Goal: Task Accomplishment & Management: Manage account settings

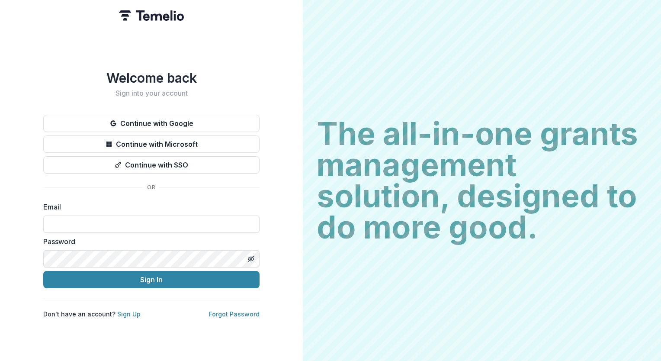
click at [140, 222] on input at bounding box center [151, 223] width 216 height 17
type input "**********"
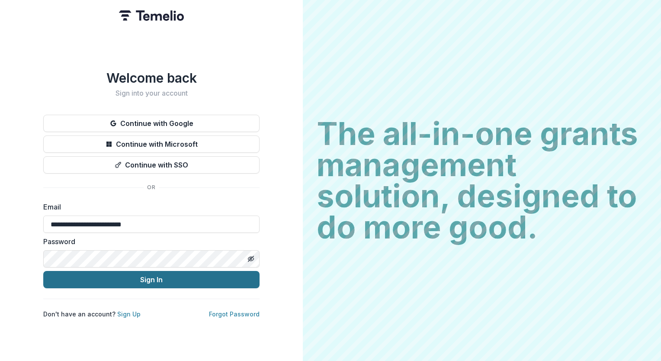
click at [135, 272] on button "Sign In" at bounding box center [151, 279] width 216 height 17
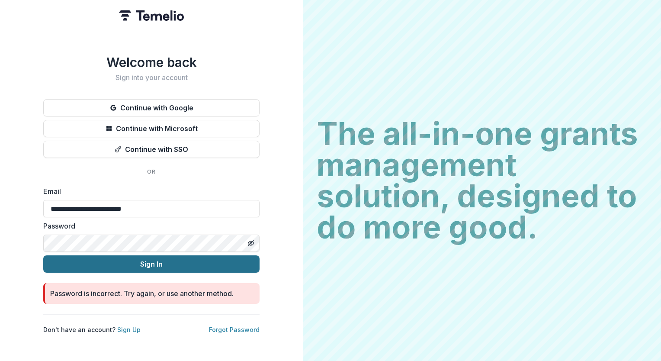
click at [151, 262] on button "Sign In" at bounding box center [151, 263] width 216 height 17
click at [168, 260] on button "Sign In" at bounding box center [151, 263] width 216 height 17
click at [150, 262] on button "Sign In" at bounding box center [151, 263] width 216 height 17
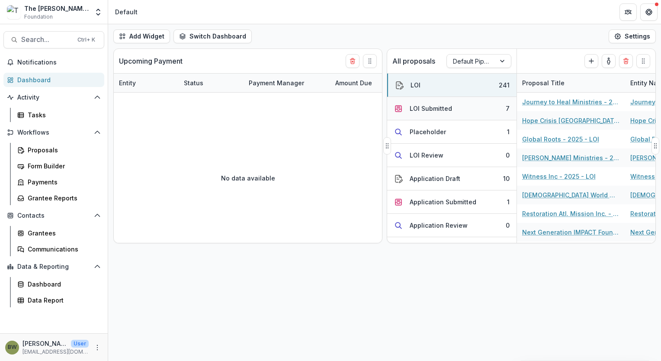
click at [435, 108] on div "LOI Submitted" at bounding box center [430, 108] width 42 height 9
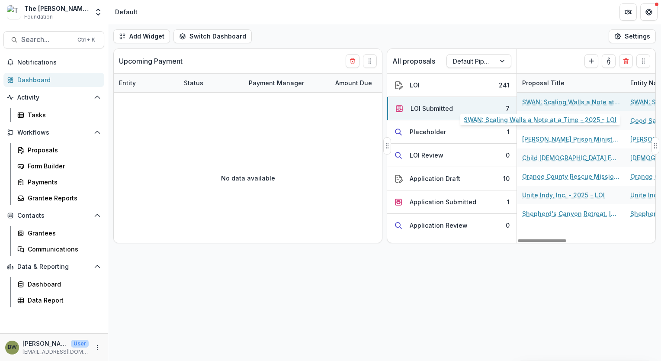
click at [560, 99] on link "SWAN: Scaling Walls a Note at a Time - 2025 - LOI" at bounding box center [571, 101] width 98 height 9
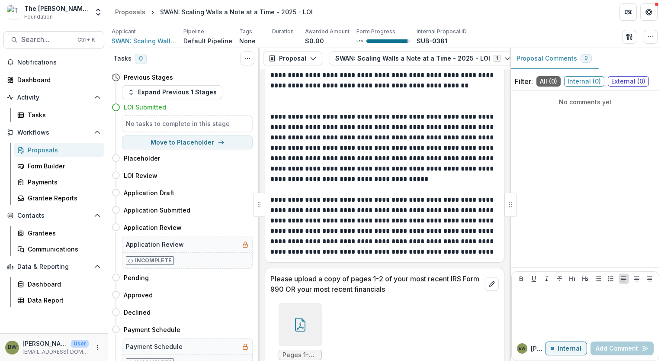
scroll to position [2079, 0]
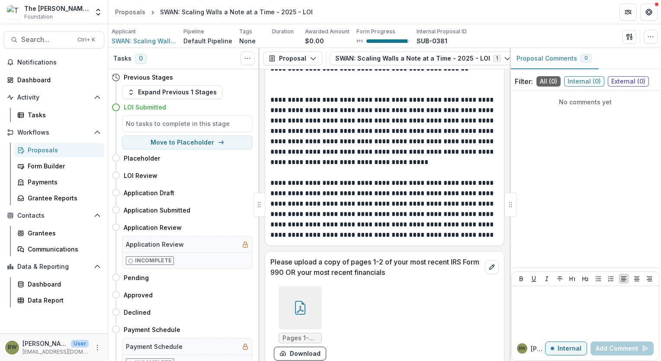
click at [300, 301] on icon at bounding box center [300, 308] width 14 height 14
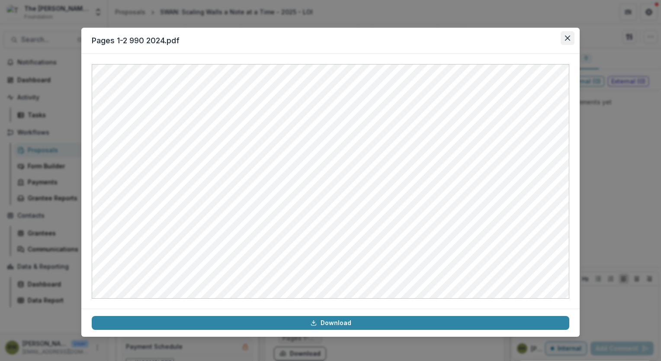
click at [567, 38] on icon "Close" at bounding box center [567, 37] width 5 height 5
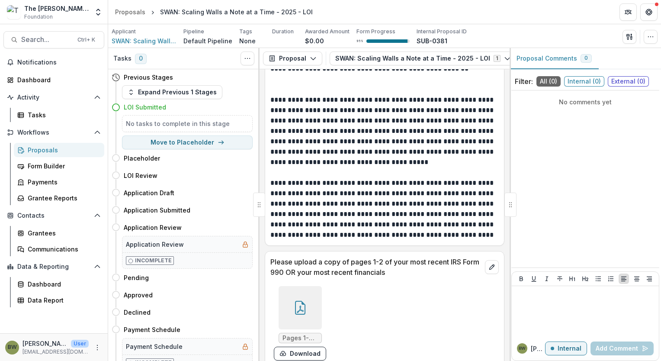
click at [38, 153] on div "Proposals" at bounding box center [63, 149] width 70 height 9
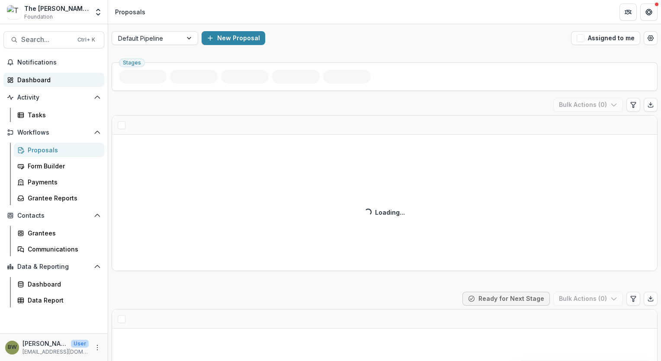
click at [25, 79] on div "Dashboard" at bounding box center [57, 79] width 80 height 9
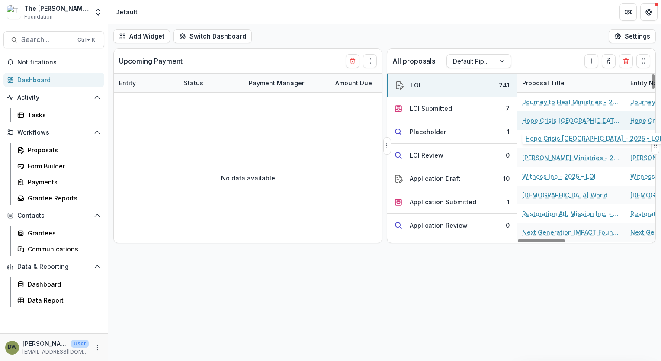
click at [550, 122] on link "Hope Crisis [GEOGRAPHIC_DATA] - 2025 - LOI" at bounding box center [571, 120] width 98 height 9
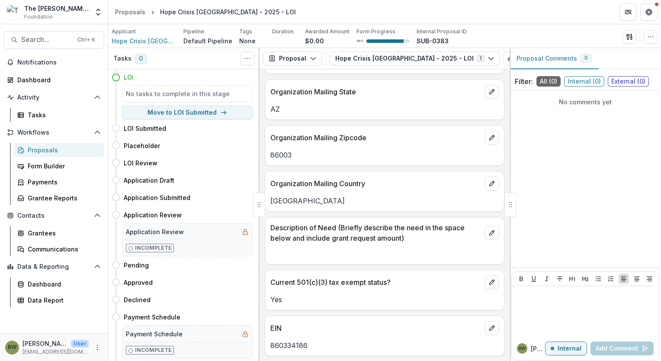
scroll to position [546, 0]
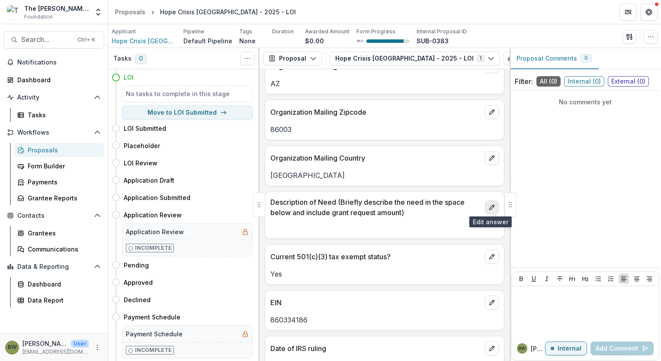
click at [490, 209] on icon "edit" at bounding box center [491, 207] width 7 height 7
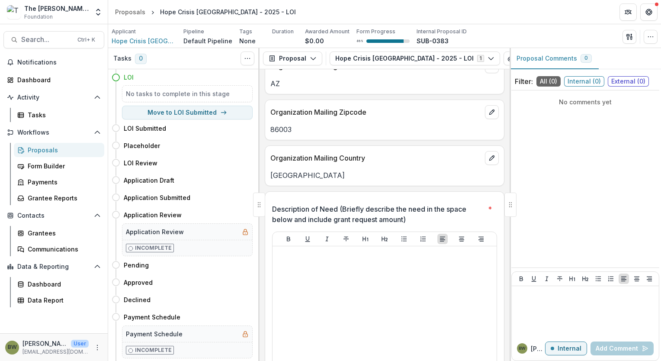
click at [488, 207] on span "*" at bounding box center [490, 214] width 4 height 21
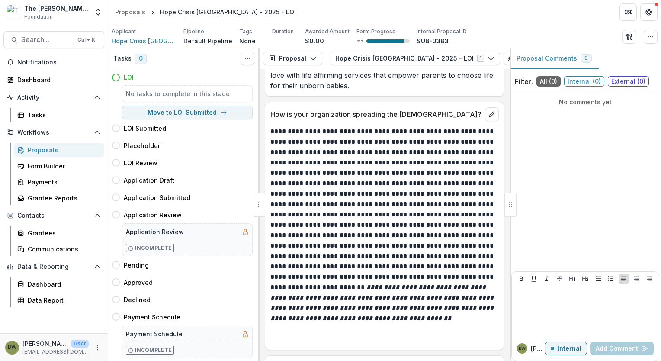
scroll to position [1425, 0]
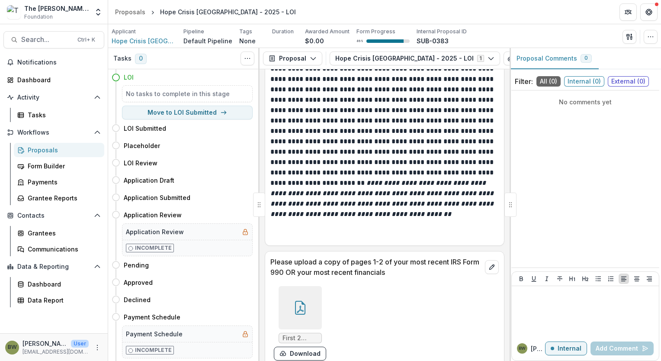
click at [301, 301] on icon at bounding box center [300, 308] width 14 height 14
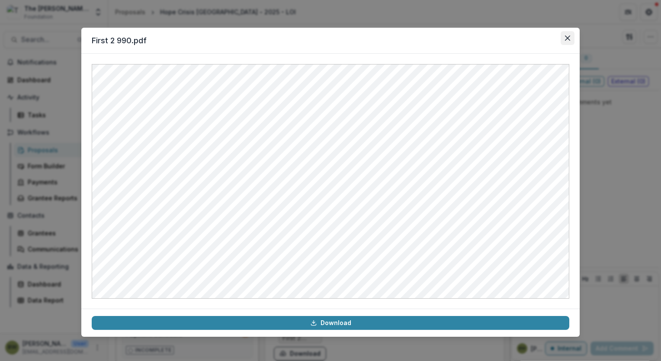
click at [567, 37] on icon "Close" at bounding box center [567, 37] width 5 height 5
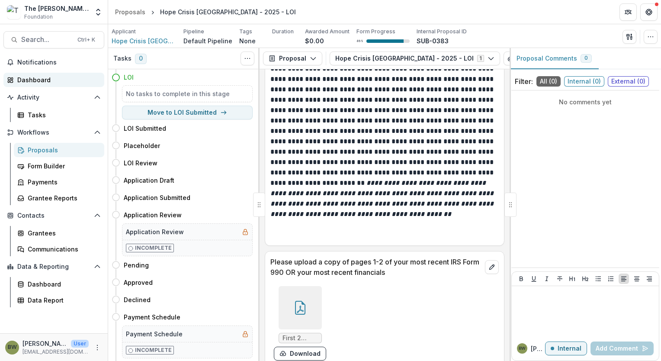
click at [28, 80] on div "Dashboard" at bounding box center [57, 79] width 80 height 9
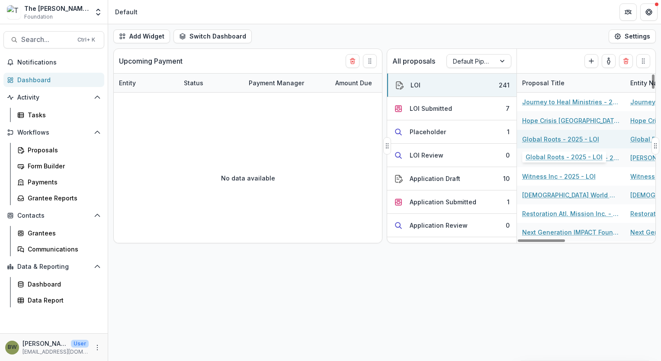
click at [534, 137] on link "Global Roots - 2025 - LOI" at bounding box center [560, 138] width 77 height 9
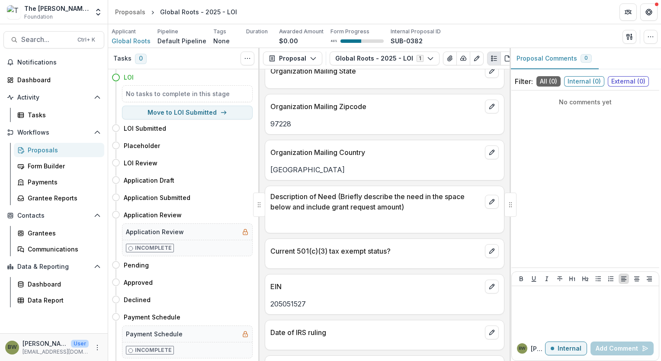
scroll to position [541, 0]
click at [489, 203] on icon "edit" at bounding box center [491, 201] width 7 height 7
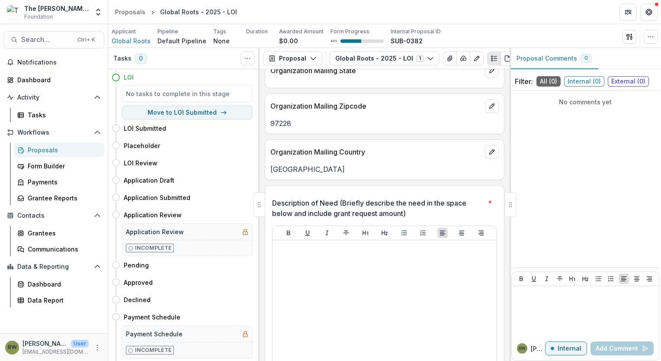
click at [488, 201] on span "*" at bounding box center [490, 208] width 4 height 21
click at [531, 176] on div "No comments yet" at bounding box center [585, 179] width 148 height 170
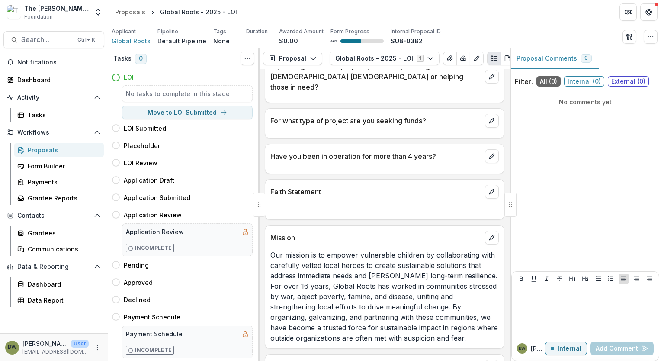
scroll to position [1103, 0]
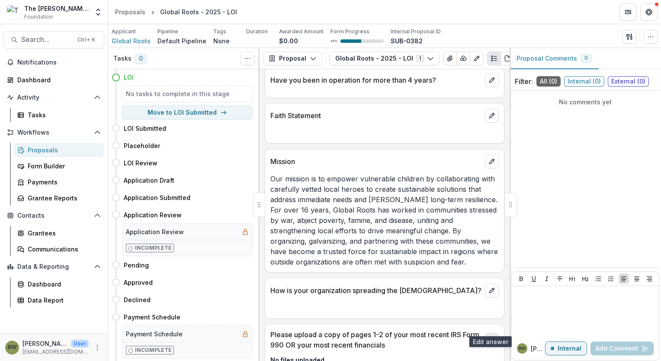
click at [489, 333] on button "edit" at bounding box center [492, 340] width 14 height 14
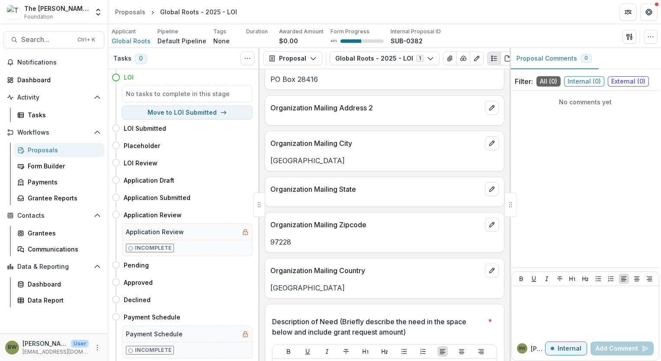
scroll to position [283, 0]
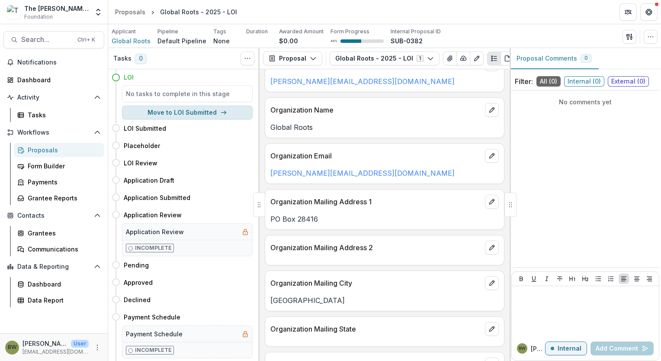
click at [156, 114] on button "Move to LOI Submitted" at bounding box center [187, 113] width 131 height 14
select select "**********"
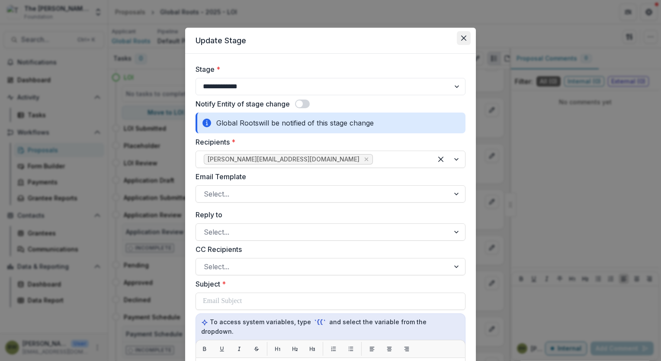
click at [461, 35] on button "Close" at bounding box center [464, 38] width 14 height 14
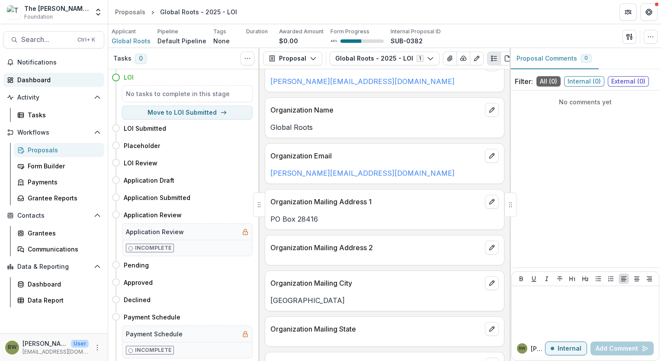
click at [50, 82] on div "Dashboard" at bounding box center [57, 79] width 80 height 9
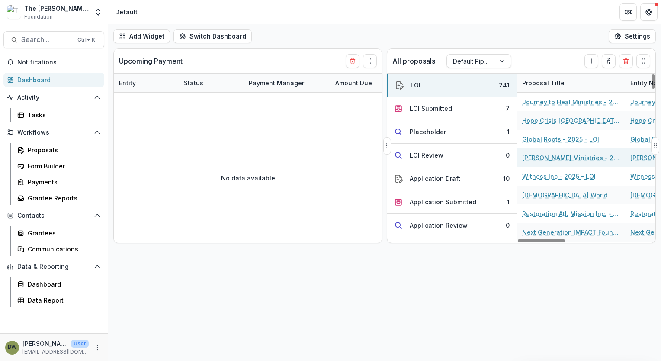
click at [556, 159] on link "[PERSON_NAME] Ministries - 2025 - LOI" at bounding box center [571, 157] width 98 height 9
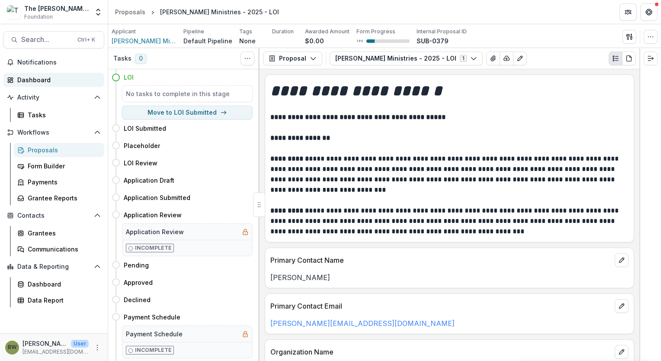
click at [28, 77] on div "Dashboard" at bounding box center [57, 79] width 80 height 9
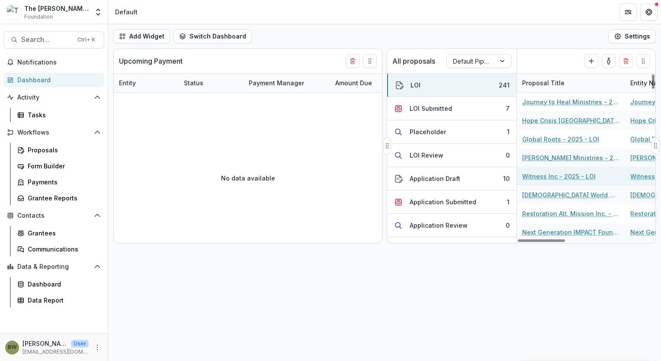
click at [545, 177] on link "Witness Inc - 2025 - LOI" at bounding box center [559, 176] width 74 height 9
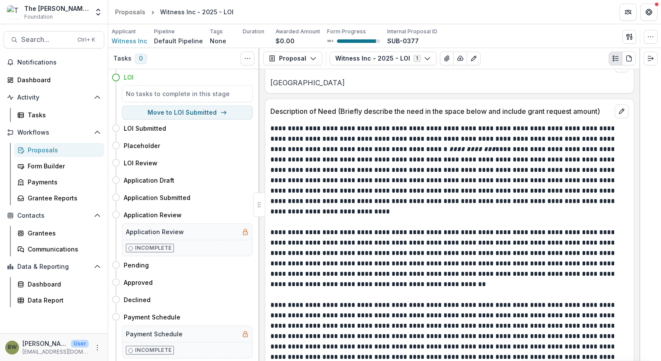
scroll to position [610, 0]
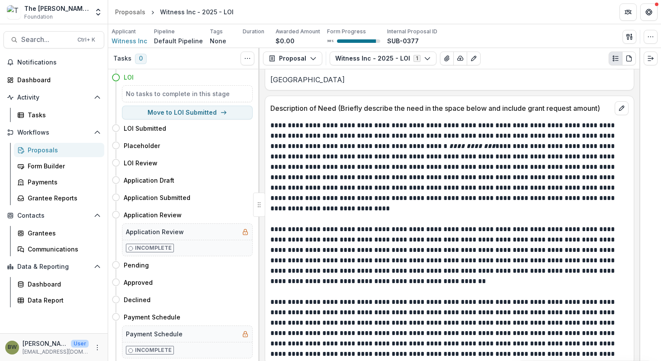
drag, startPoint x: 639, startPoint y: 233, endPoint x: 640, endPoint y: 246, distance: 13.0
click at [640, 246] on div at bounding box center [650, 204] width 22 height 313
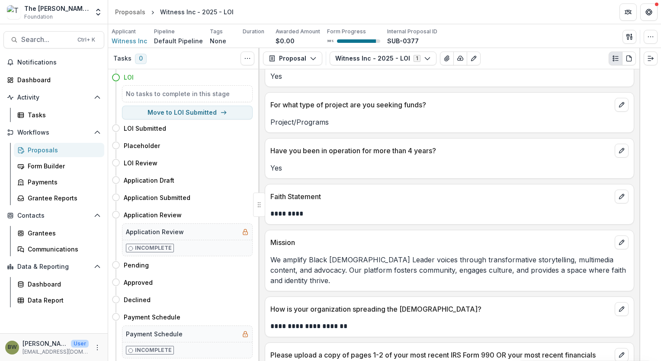
scroll to position [1082, 0]
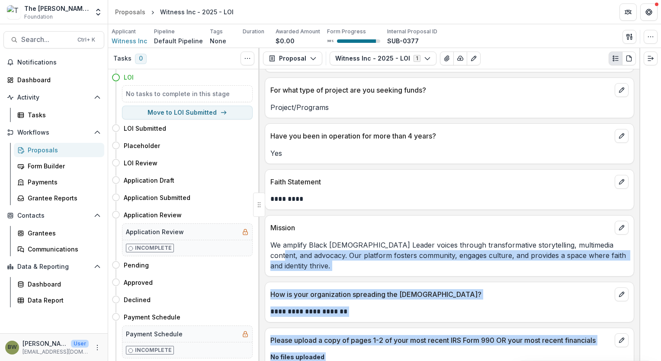
drag, startPoint x: 640, startPoint y: 320, endPoint x: 636, endPoint y: 262, distance: 57.6
click at [636, 262] on div "**********" at bounding box center [384, 204] width 553 height 313
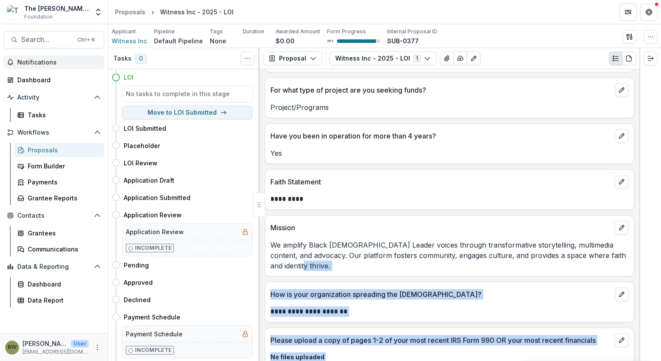
click at [37, 64] on span "Notifications" at bounding box center [58, 62] width 83 height 7
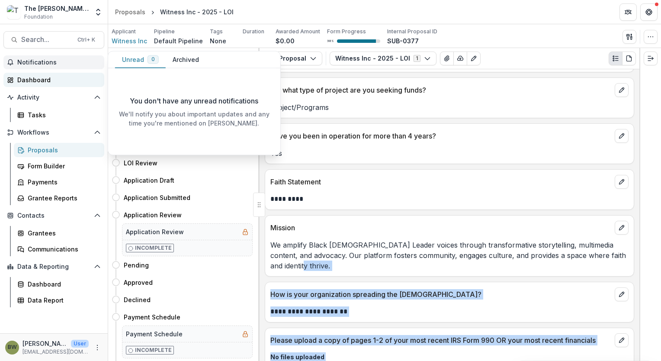
click at [36, 78] on div "Dashboard" at bounding box center [57, 79] width 80 height 9
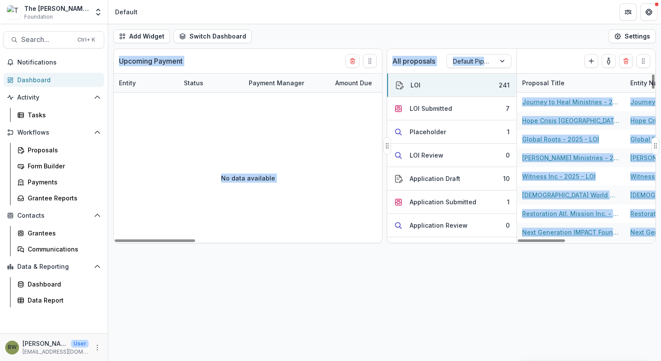
scroll to position [132, 0]
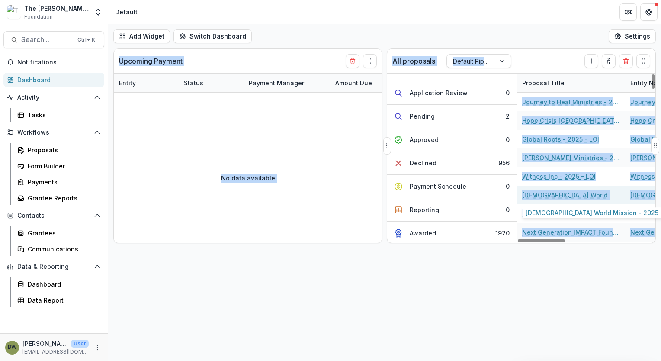
click at [542, 195] on link "[DEMOGRAPHIC_DATA] World Mission - 2025 - LOI" at bounding box center [571, 194] width 98 height 9
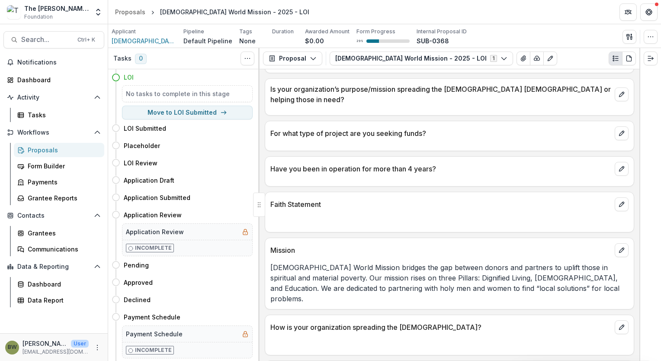
scroll to position [750, 0]
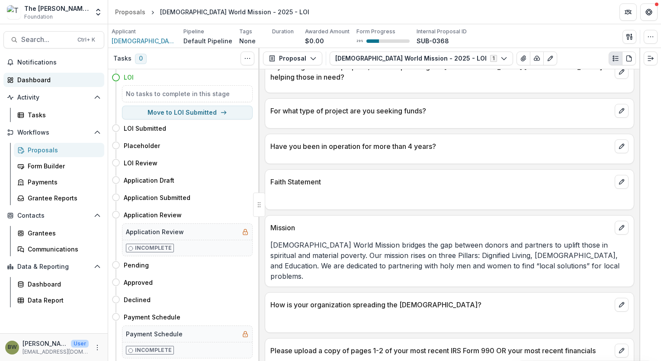
click at [19, 83] on div "Dashboard" at bounding box center [57, 79] width 80 height 9
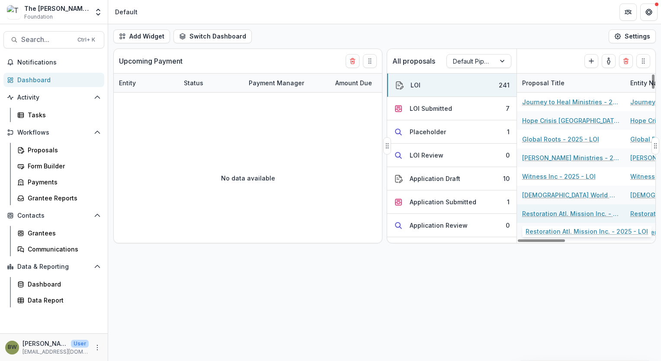
click at [577, 216] on link "Restoration Atl. Mission Inc. - 2025 - LOI" at bounding box center [571, 213] width 98 height 9
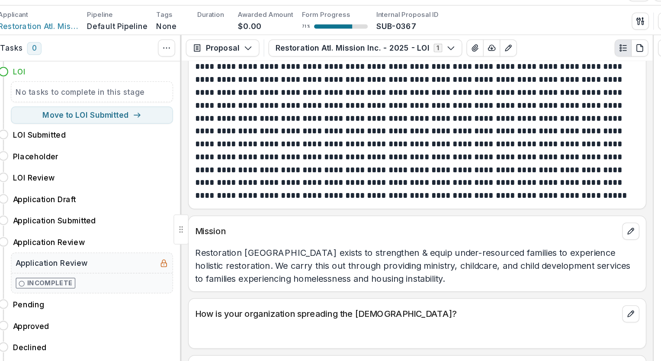
scroll to position [999, 0]
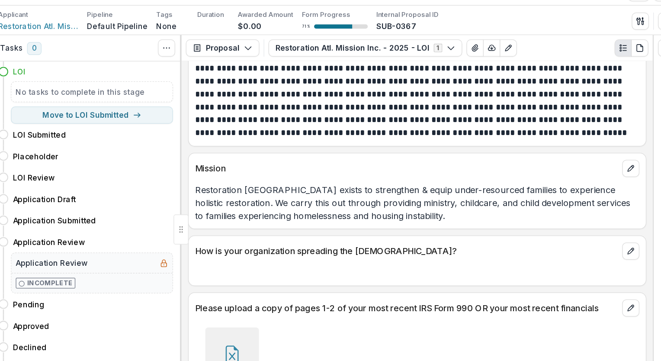
click at [300, 298] on icon at bounding box center [300, 305] width 14 height 14
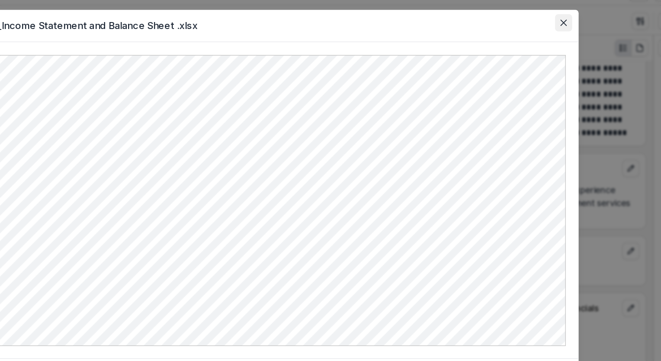
click at [568, 39] on icon "Close" at bounding box center [567, 37] width 5 height 5
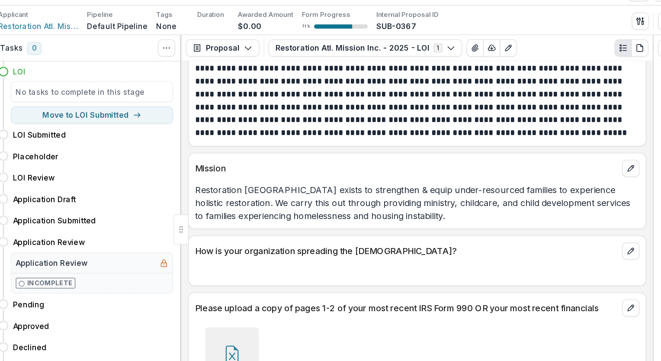
click at [128, 76] on h4 "LOI" at bounding box center [129, 77] width 10 height 9
click at [258, 89] on div at bounding box center [258, 204] width 1 height 313
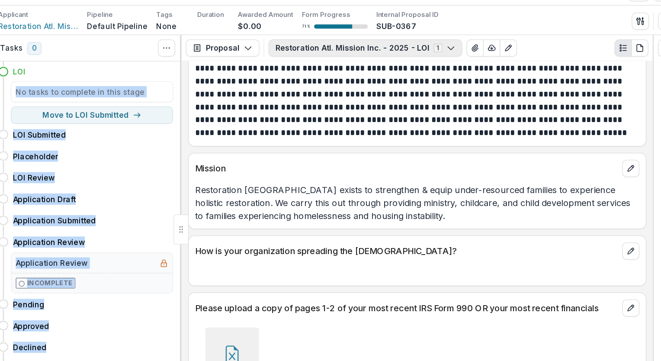
drag, startPoint x: 186, startPoint y: 81, endPoint x: 356, endPoint y: 58, distance: 171.4
click at [356, 58] on div "**********" at bounding box center [384, 204] width 553 height 313
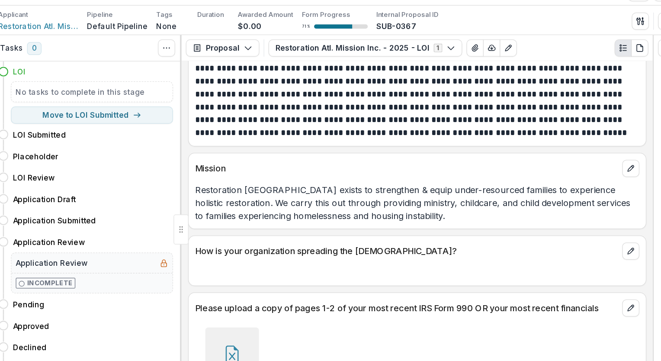
click at [599, 126] on div "Faith Statement" at bounding box center [449, 65] width 369 height 144
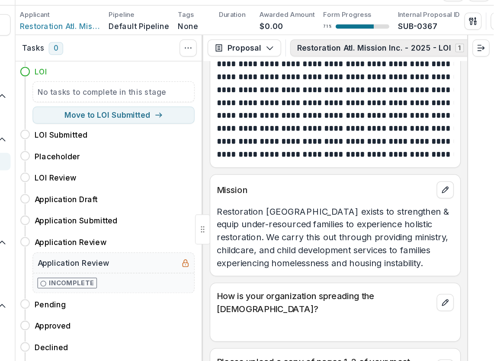
scroll to position [1065, 0]
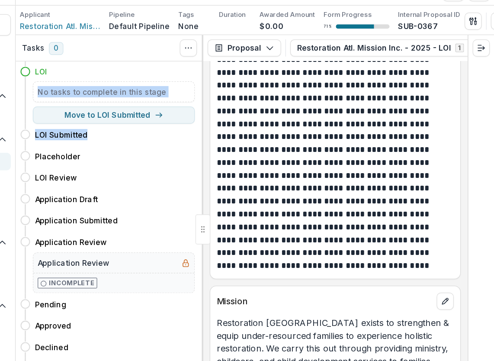
drag, startPoint x: 256, startPoint y: 127, endPoint x: 263, endPoint y: 76, distance: 51.6
click at [263, 76] on div "**********" at bounding box center [301, 204] width 386 height 313
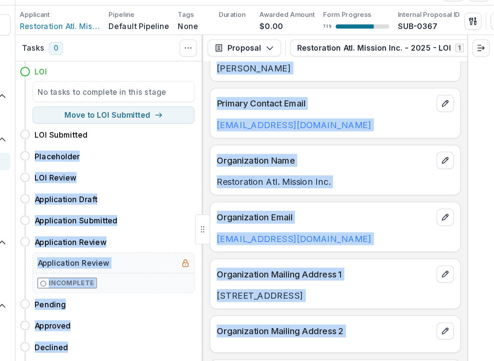
scroll to position [0, 0]
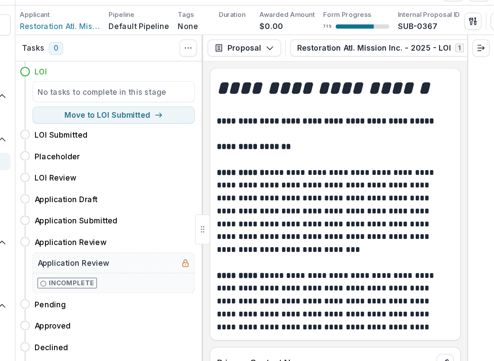
click at [128, 80] on h4 "LOI" at bounding box center [129, 77] width 10 height 9
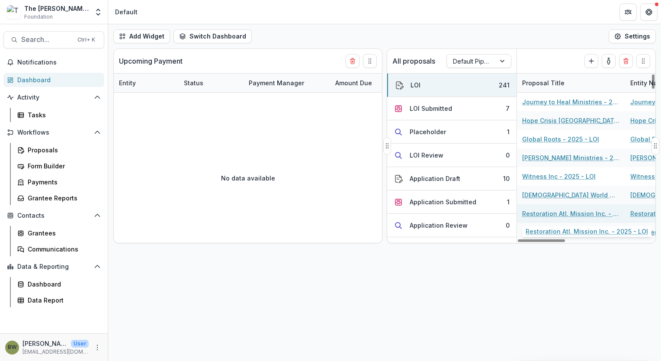
click at [563, 213] on link "Restoration Atl. Mission Inc. - 2025 - LOI" at bounding box center [571, 213] width 98 height 9
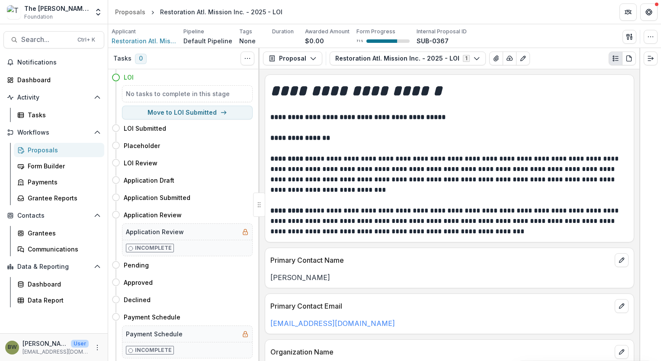
drag, startPoint x: 639, startPoint y: 101, endPoint x: 642, endPoint y: 119, distance: 18.8
click at [642, 119] on div at bounding box center [650, 204] width 22 height 313
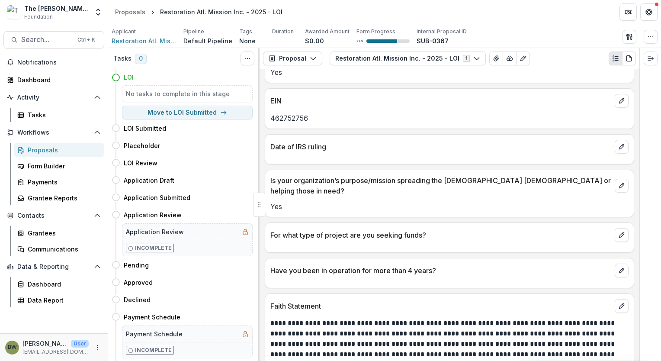
scroll to position [783, 0]
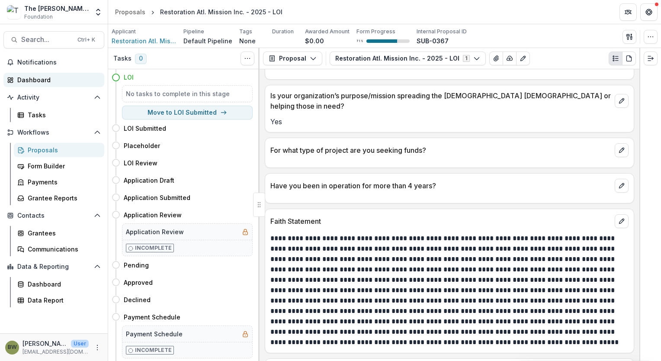
click at [32, 84] on div "Dashboard" at bounding box center [57, 79] width 80 height 9
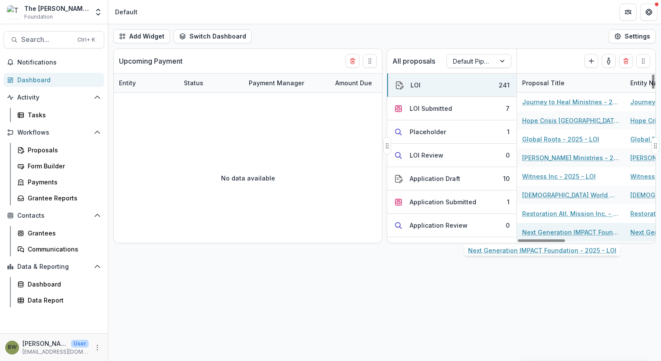
click at [560, 233] on link "Next Generation IMPACT Foundation - 2025 - LOI" at bounding box center [571, 231] width 98 height 9
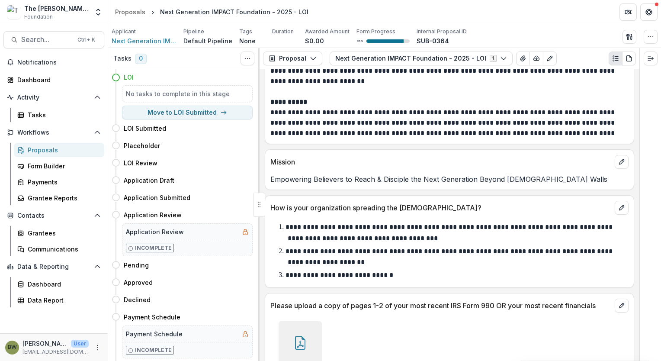
scroll to position [1300, 0]
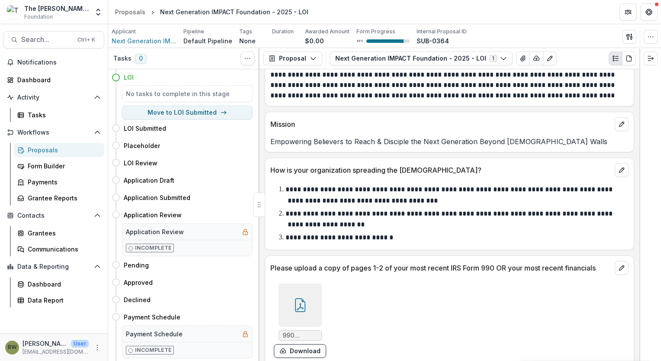
click at [304, 298] on icon at bounding box center [300, 305] width 14 height 14
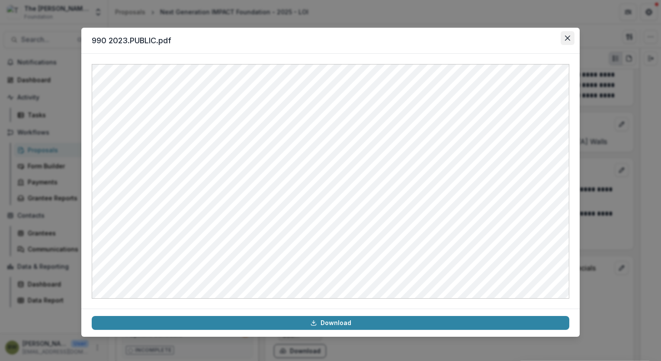
click at [564, 42] on button "Close" at bounding box center [567, 38] width 14 height 14
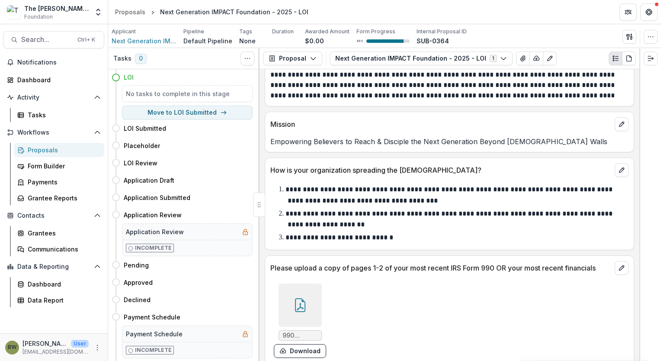
click at [564, 42] on div "Applicant Next Generation IMPACT Foundation Pipeline Default Pipeline Tags None…" at bounding box center [385, 37] width 546 height 18
